Goal: Task Accomplishment & Management: Manage account settings

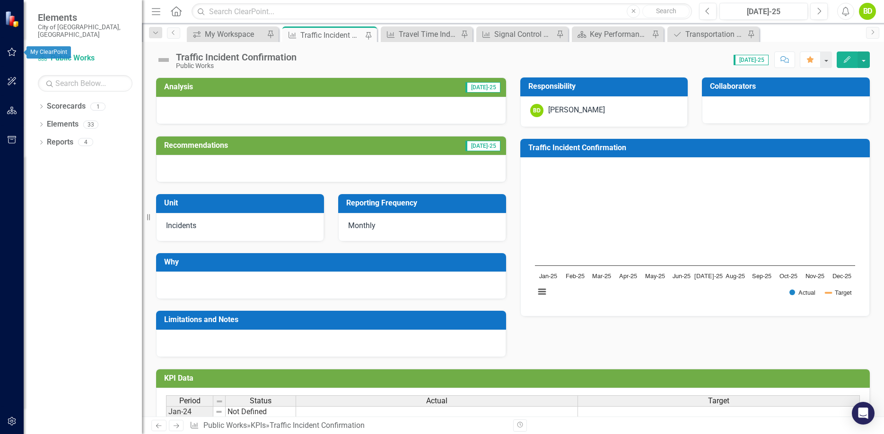
click at [13, 53] on icon "button" at bounding box center [12, 52] width 10 height 8
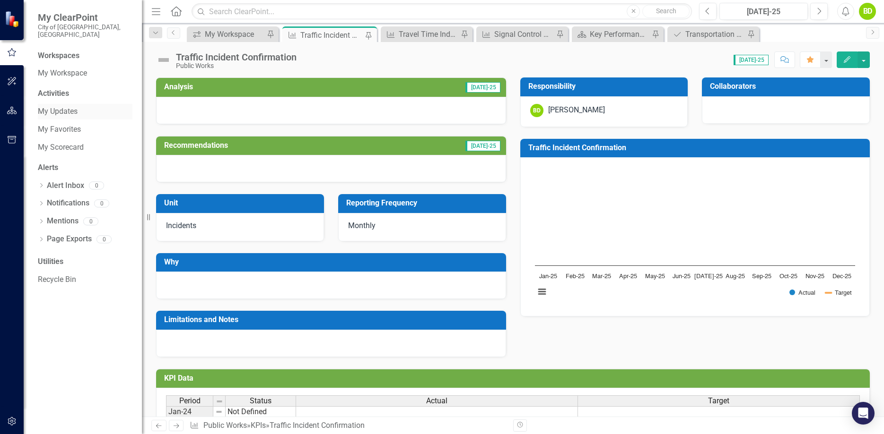
click at [61, 106] on link "My Updates" at bounding box center [85, 111] width 95 height 11
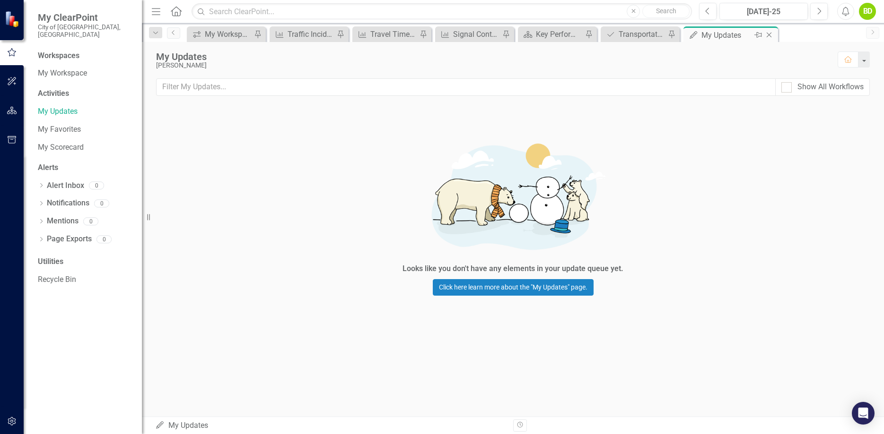
click at [771, 35] on icon "Close" at bounding box center [768, 35] width 9 height 8
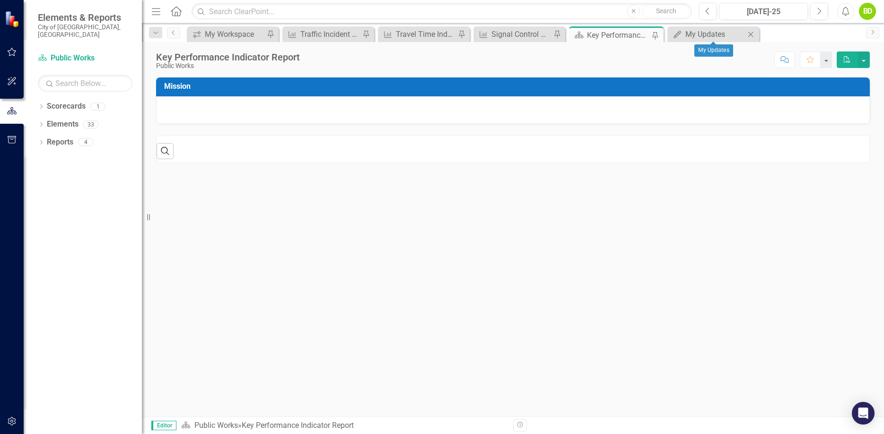
click at [751, 35] on icon "Close" at bounding box center [749, 35] width 9 height 8
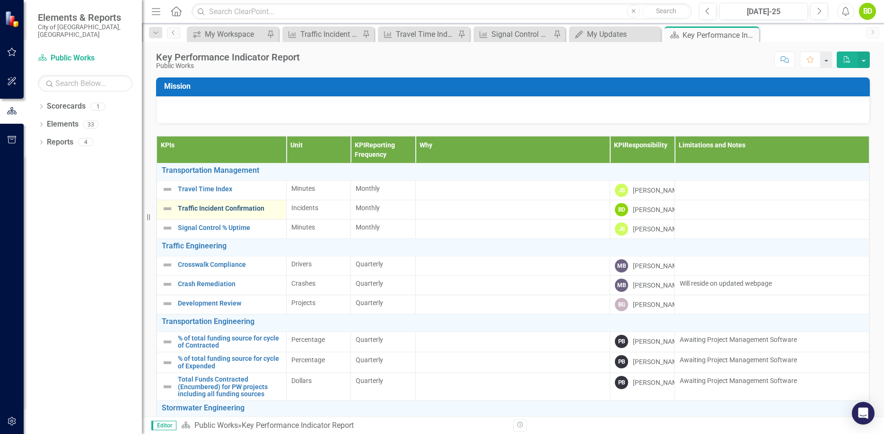
click at [238, 212] on link "Traffic Incident Confirmation" at bounding box center [230, 208] width 104 height 7
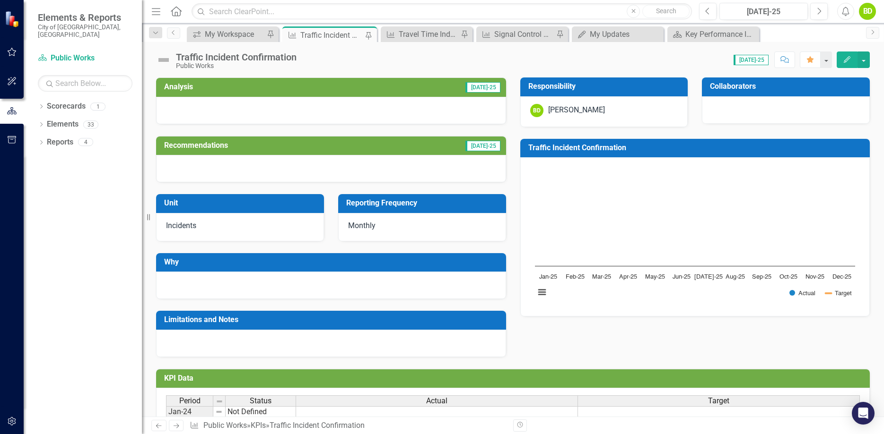
click at [842, 60] on button "Edit" at bounding box center [846, 60] width 21 height 17
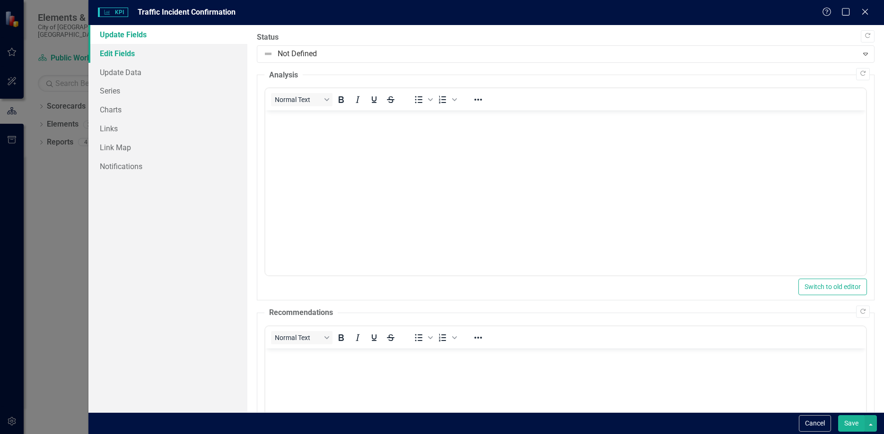
click at [135, 57] on link "Edit Fields" at bounding box center [167, 53] width 159 height 19
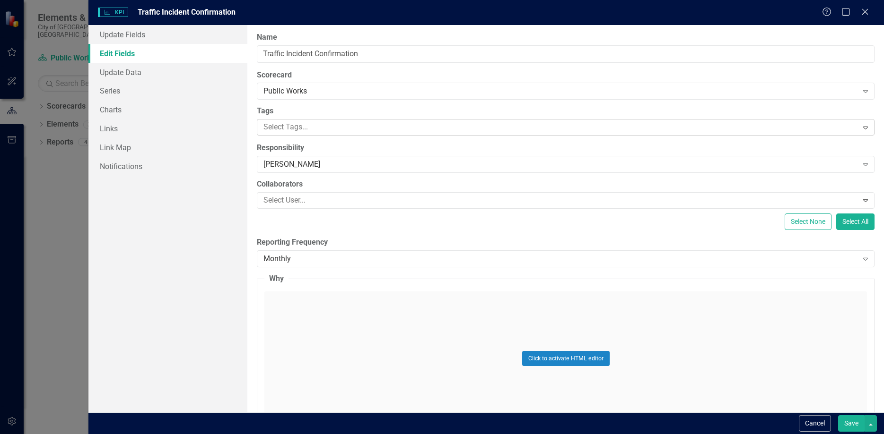
click at [320, 125] on div at bounding box center [559, 127] width 598 height 13
click at [311, 129] on div at bounding box center [559, 127] width 598 height 13
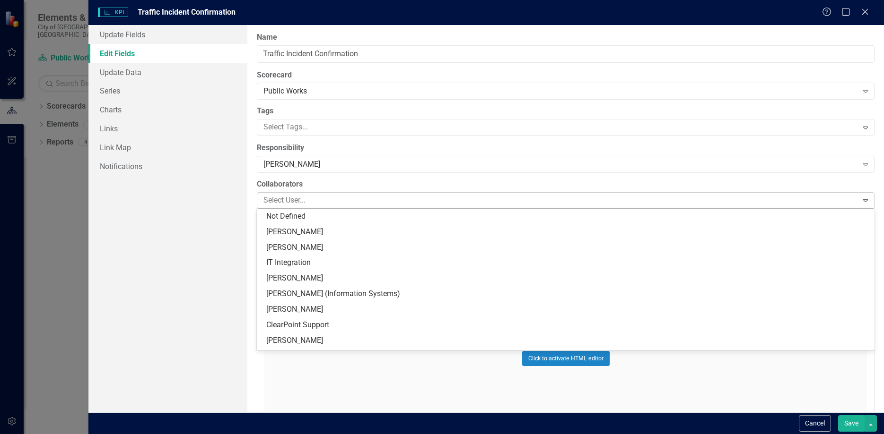
click at [329, 195] on div at bounding box center [559, 200] width 598 height 13
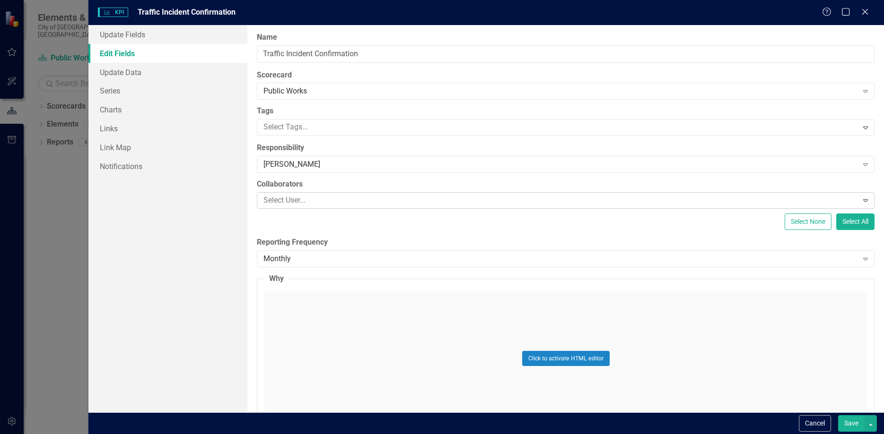
click at [329, 195] on div at bounding box center [559, 200] width 598 height 13
click at [144, 68] on link "Update Data" at bounding box center [167, 72] width 159 height 19
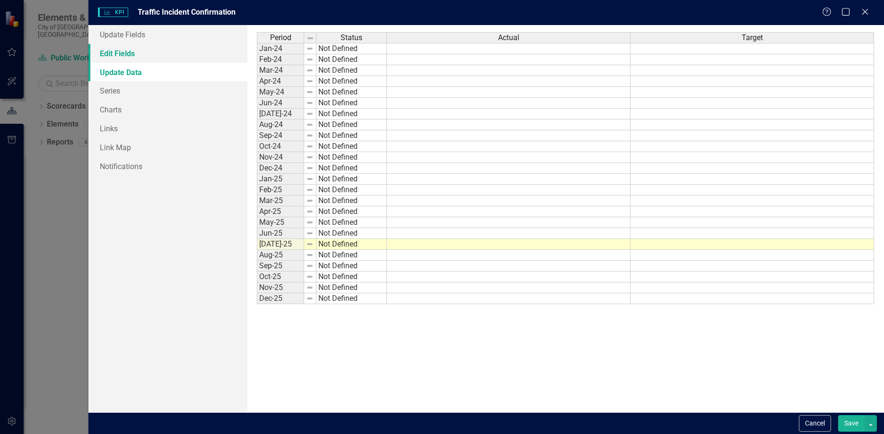
click at [141, 57] on link "Edit Fields" at bounding box center [167, 53] width 159 height 19
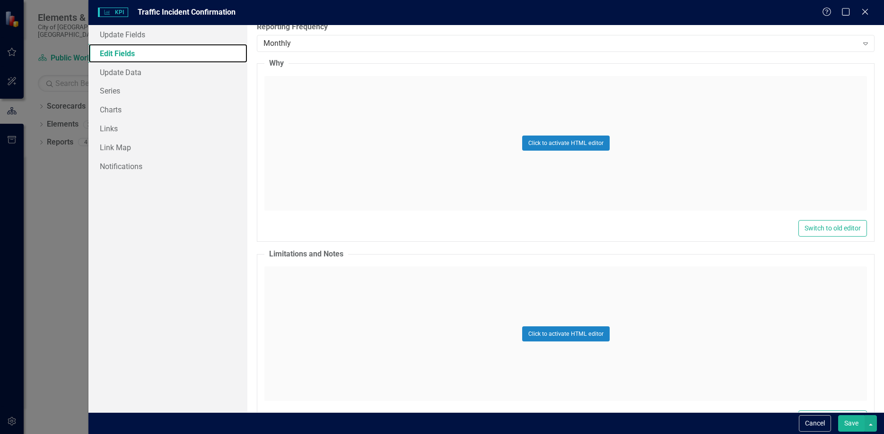
scroll to position [287, 0]
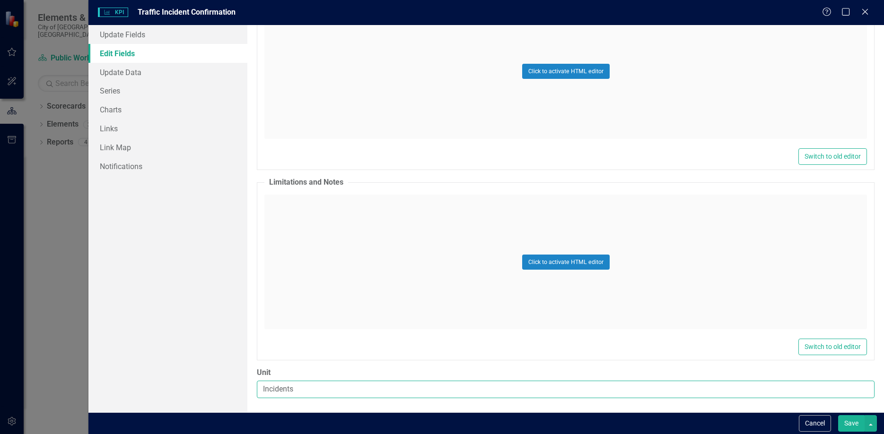
click at [304, 393] on input "Incidents" at bounding box center [565, 389] width 617 height 17
click at [473, 389] on input "Incidents" at bounding box center [565, 389] width 617 height 17
click at [65, 236] on div "KPI KPI Traffic Incident Confirmation Help Maximize Close Update Fields Edit Fi…" at bounding box center [442, 217] width 884 height 434
click at [867, 14] on icon at bounding box center [864, 11] width 7 height 7
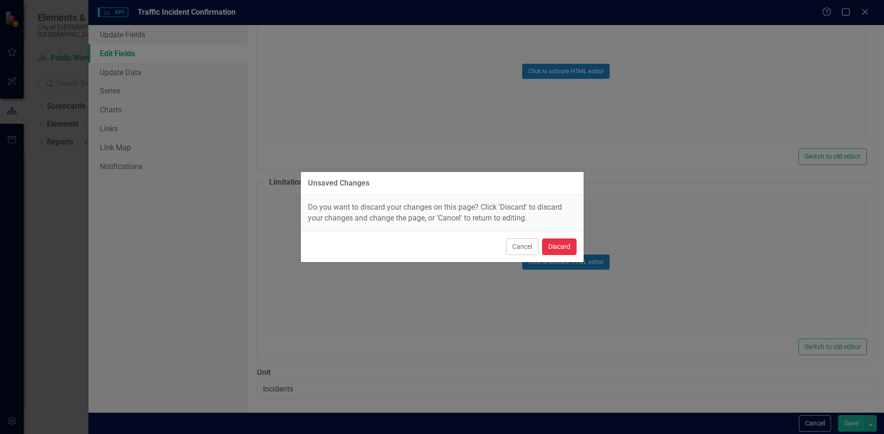
click at [556, 249] on button "Discard" at bounding box center [559, 247] width 35 height 17
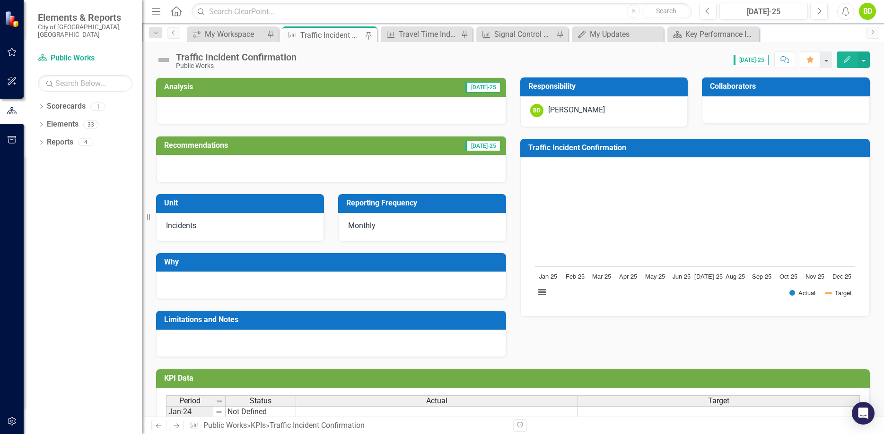
click at [846, 56] on icon "Edit" at bounding box center [846, 59] width 9 height 7
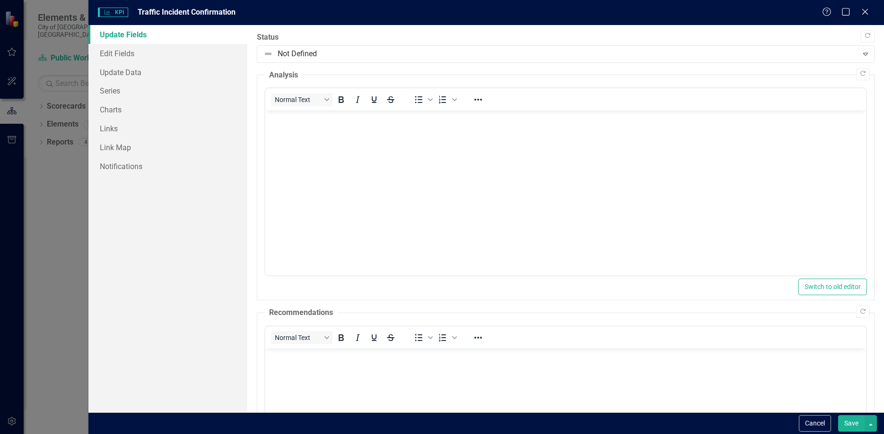
scroll to position [140, 0]
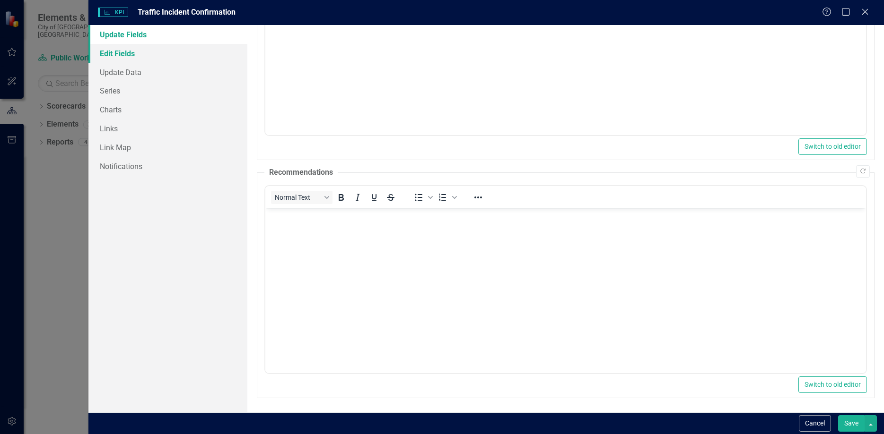
click at [156, 55] on link "Edit Fields" at bounding box center [167, 53] width 159 height 19
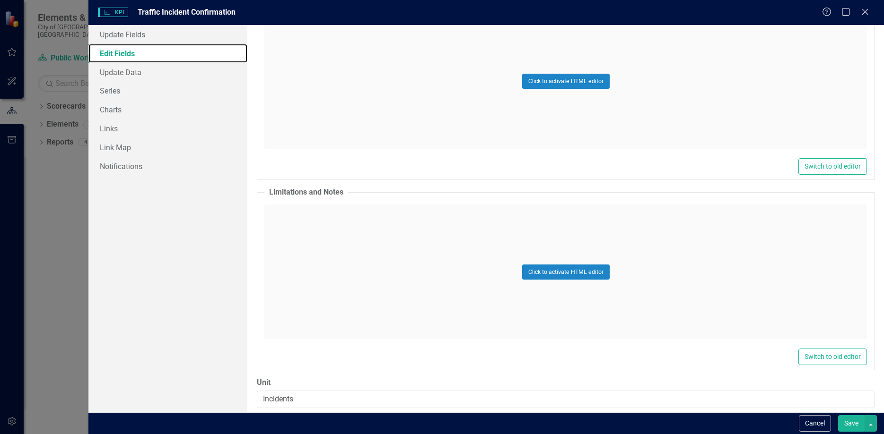
scroll to position [287, 0]
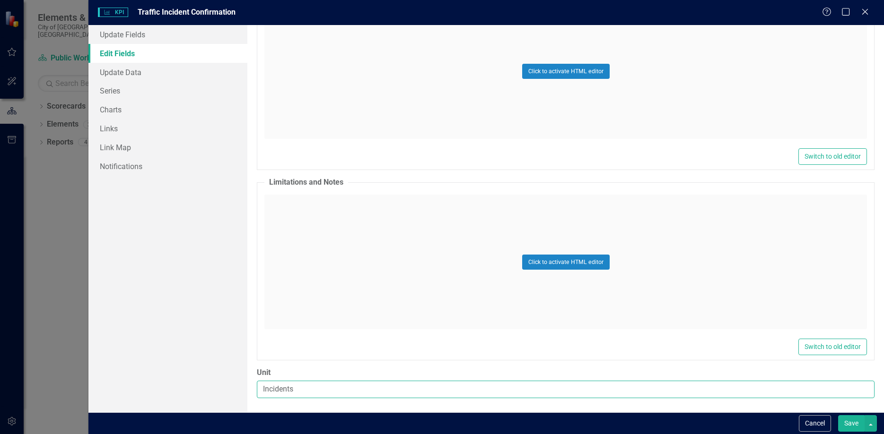
click at [299, 389] on input "Incidents" at bounding box center [565, 389] width 617 height 17
drag, startPoint x: 342, startPoint y: 387, endPoint x: 203, endPoint y: 367, distance: 140.3
click at [257, 381] on input "Incidents" at bounding box center [565, 389] width 617 height 17
type input "Percentage Confirmed"
click at [857, 423] on button "Save" at bounding box center [851, 424] width 26 height 17
